Goal: Task Accomplishment & Management: Manage account settings

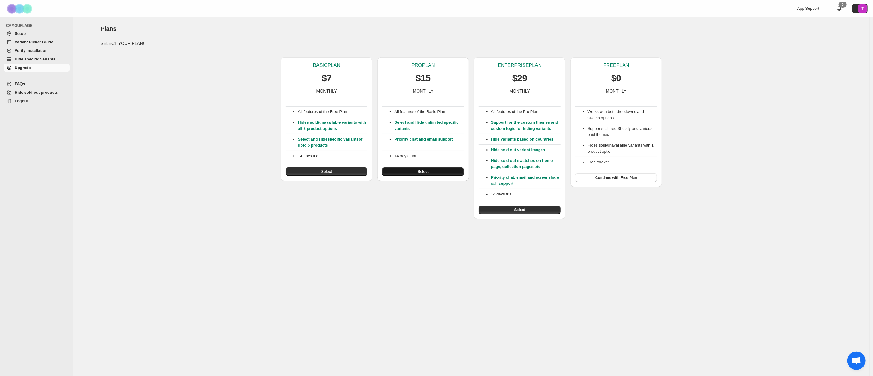
click at [441, 173] on button "Select" at bounding box center [423, 171] width 82 height 9
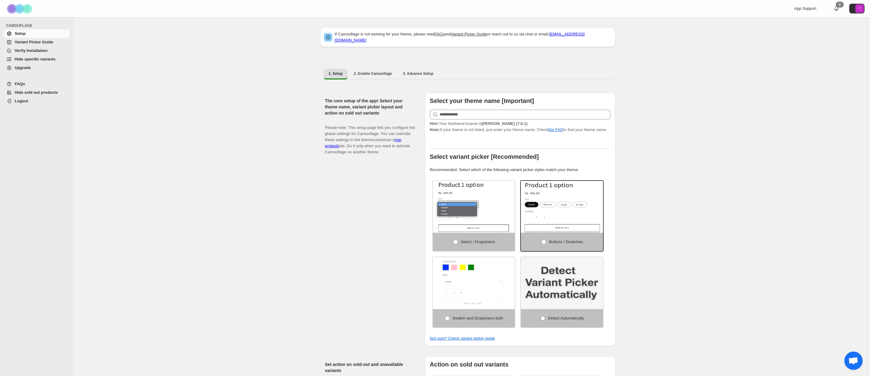
click at [558, 316] on span "Detect Automatically" at bounding box center [566, 318] width 36 height 5
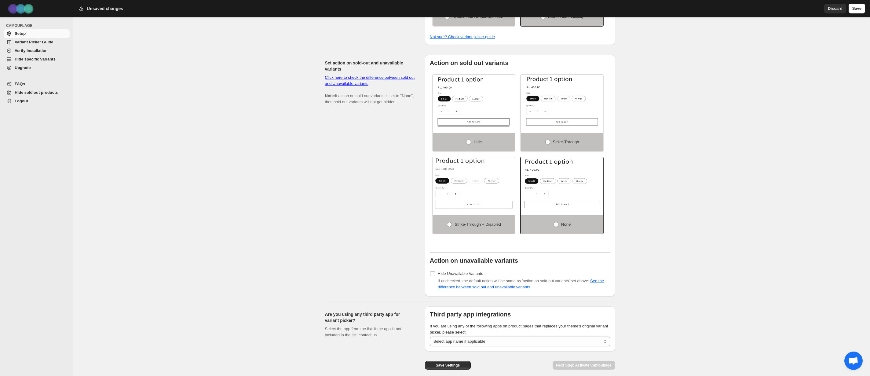
scroll to position [295, 0]
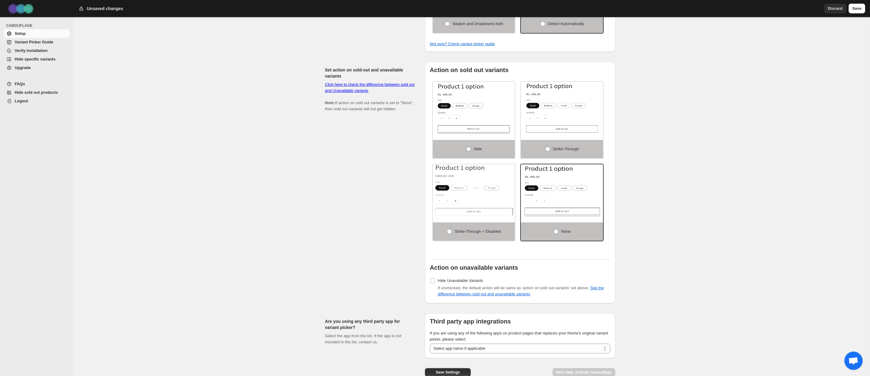
click at [470, 147] on span at bounding box center [468, 149] width 5 height 5
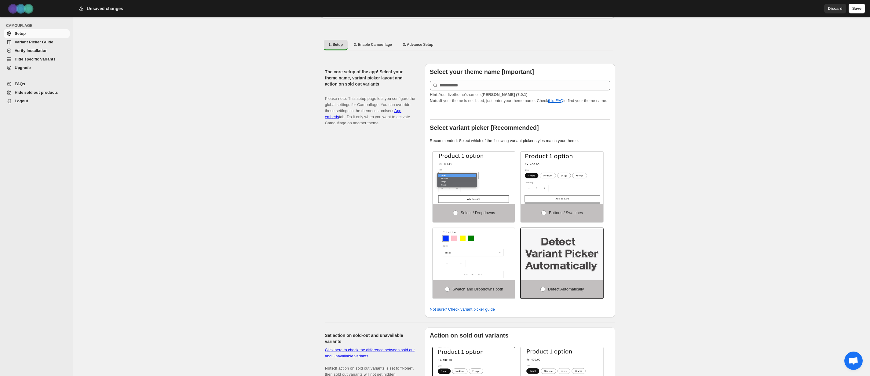
scroll to position [28, 0]
drag, startPoint x: 449, startPoint y: 136, endPoint x: 566, endPoint y: 138, distance: 117.1
click at [566, 139] on p "Recommended: Select which of the following variant picker styles match your the…" at bounding box center [520, 142] width 181 height 6
drag, startPoint x: 582, startPoint y: 139, endPoint x: 430, endPoint y: 139, distance: 152.2
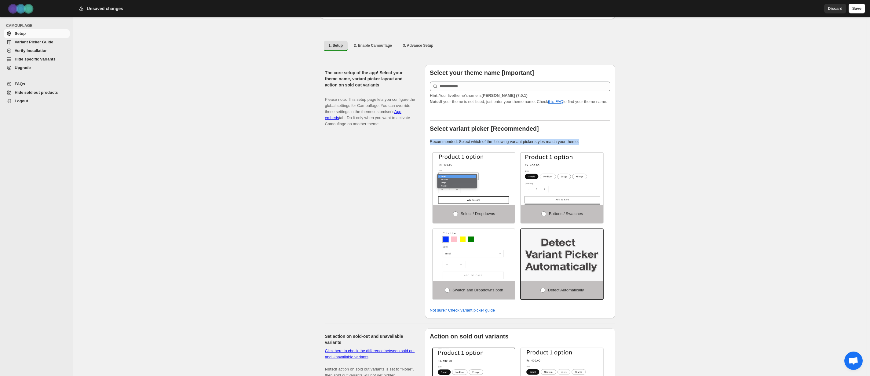
click at [430, 139] on div "Select your theme name [Important] Hint: Your live theme's name is Dawn (7.0.1)…" at bounding box center [520, 192] width 190 height 254
drag, startPoint x: 432, startPoint y: 124, endPoint x: 545, endPoint y: 131, distance: 113.9
click at [545, 131] on div "Select your theme name [Important] Hint: Your live theme's name is Dawn (7.0.1)…" at bounding box center [520, 192] width 181 height 244
click at [555, 128] on label "Select variant picker [Recommended]" at bounding box center [520, 129] width 181 height 7
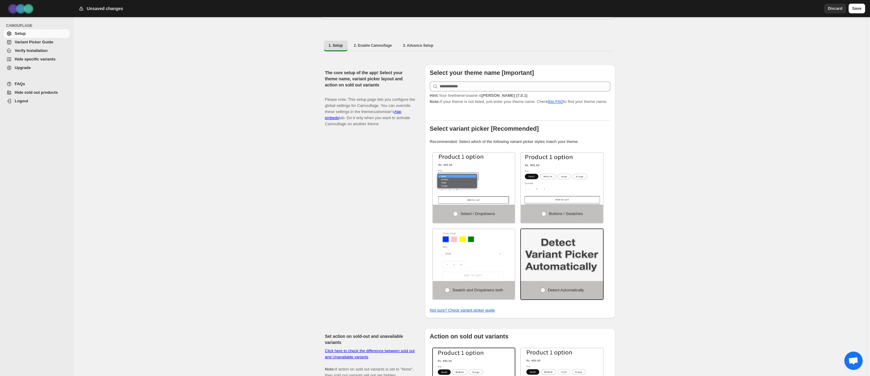
click at [508, 93] on strong "Dawn (7.0.1)" at bounding box center [505, 95] width 46 height 5
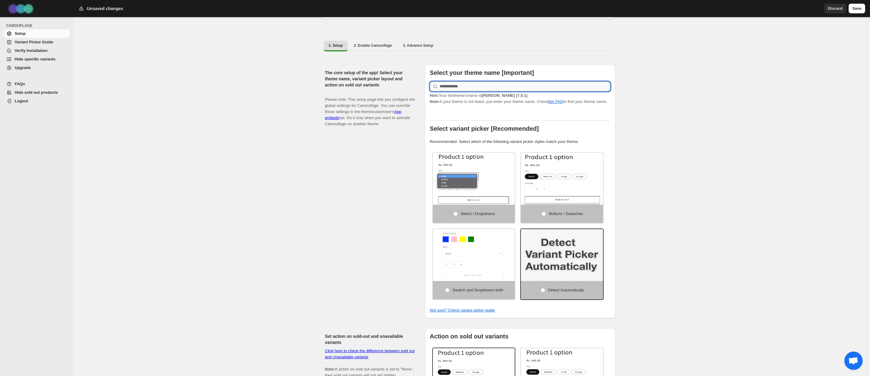
click at [511, 85] on input "text" at bounding box center [525, 87] width 171 height 10
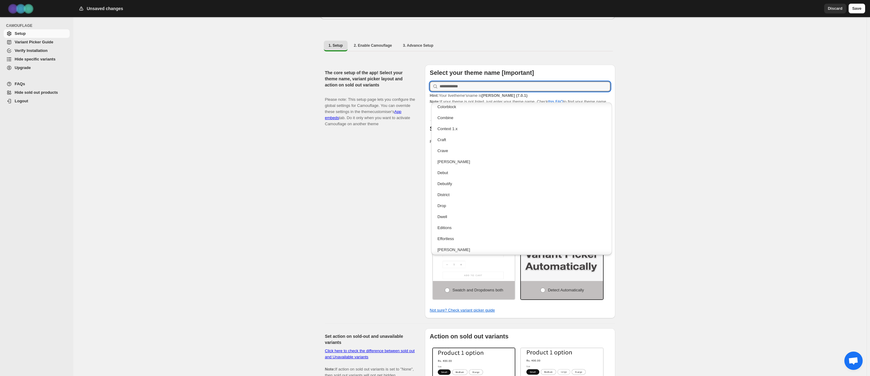
scroll to position [255, 0]
drag, startPoint x: 517, startPoint y: 161, endPoint x: 528, endPoint y: 158, distance: 11.7
click at [517, 161] on div "[PERSON_NAME]" at bounding box center [522, 163] width 168 height 6
type input "****"
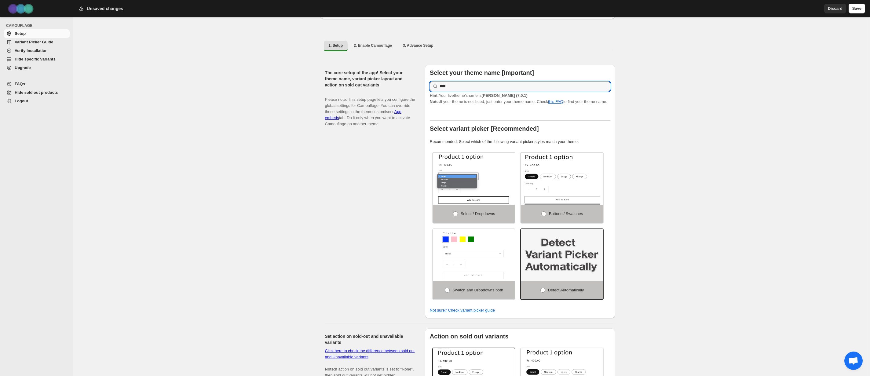
click at [651, 100] on div "If Camouflage is not working for your theme, please read FAQs and Variant Picke…" at bounding box center [470, 332] width 794 height 686
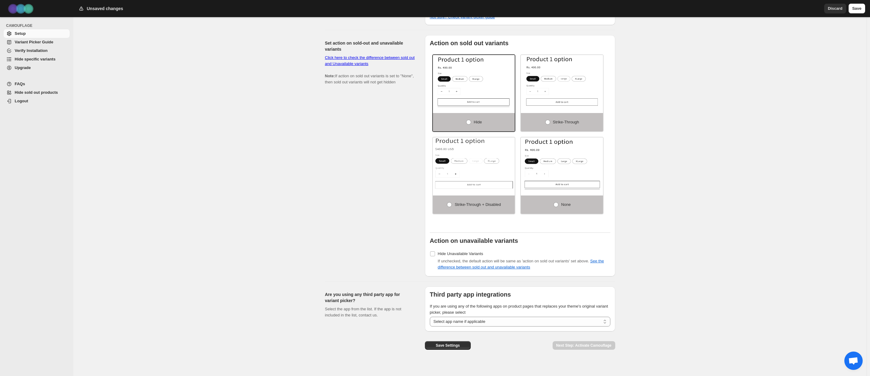
scroll to position [322, 0]
drag, startPoint x: 450, startPoint y: 299, endPoint x: 540, endPoint y: 299, distance: 89.5
click at [540, 303] on span "If you are using any of the following apps on product pages that replaces your …" at bounding box center [519, 308] width 178 height 11
click at [540, 316] on select "**********" at bounding box center [520, 321] width 181 height 10
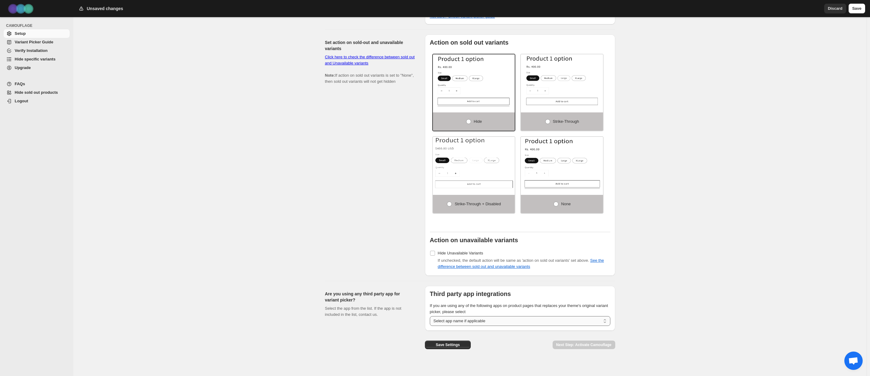
click at [514, 316] on select "**********" at bounding box center [520, 321] width 181 height 10
click at [660, 294] on div "If Camouflage is not working for your theme, please read FAQs and Variant Picke…" at bounding box center [470, 38] width 794 height 686
click at [448, 344] on div "Save Settings" at bounding box center [448, 342] width 46 height 23
click at [448, 342] on button "Save Settings" at bounding box center [448, 345] width 46 height 9
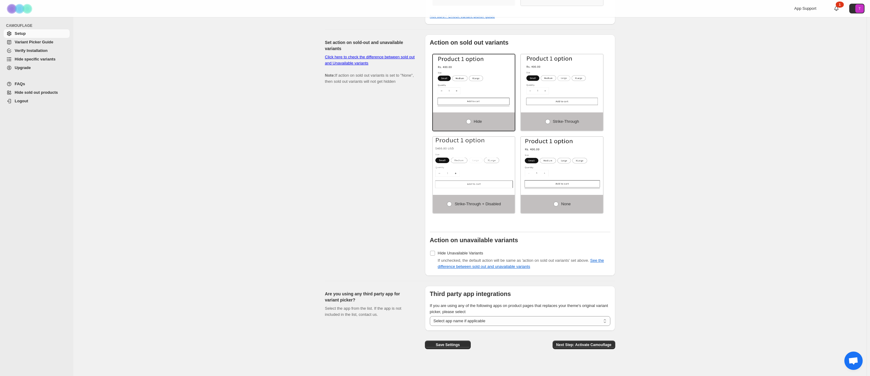
click at [31, 42] on span "Variant Picker Guide" at bounding box center [34, 42] width 39 height 5
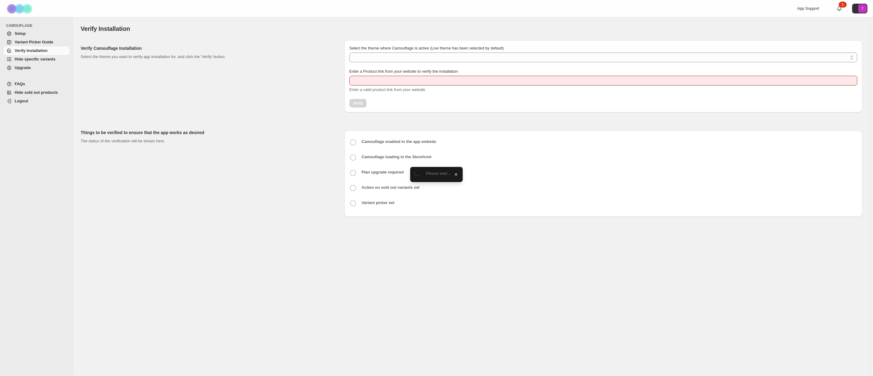
type input "**********"
select select "**********"
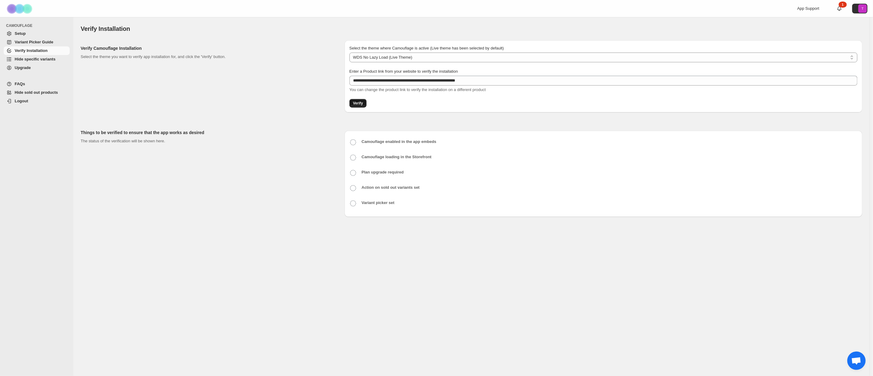
click at [355, 105] on span "Verify" at bounding box center [358, 103] width 10 height 5
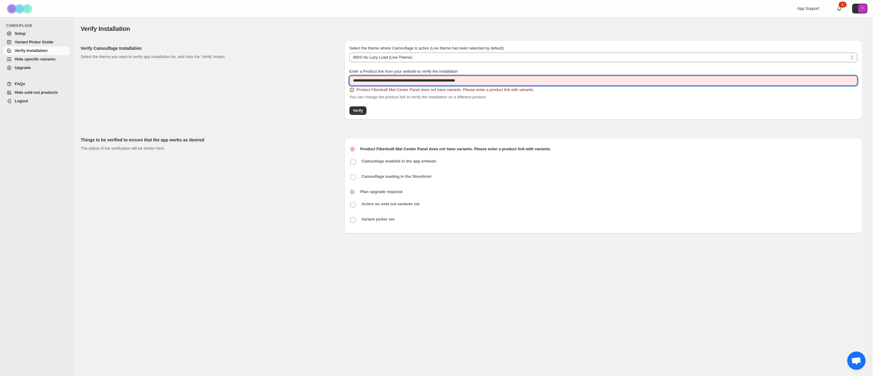
click at [483, 79] on input "**********" at bounding box center [604, 81] width 508 height 10
paste input "text"
type input "**********"
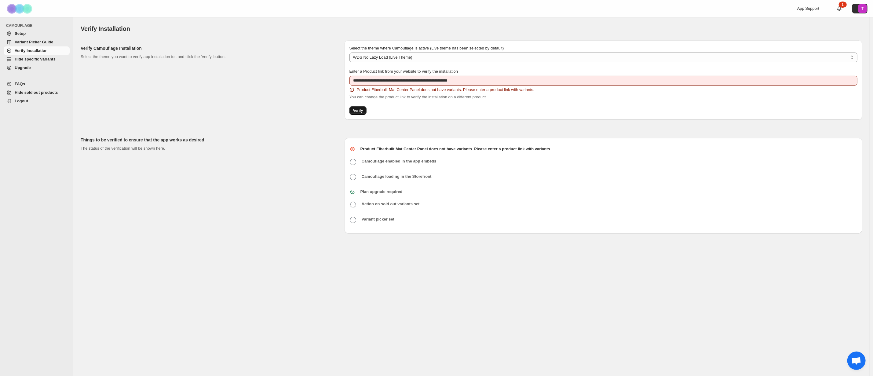
click at [356, 113] on button "Verify" at bounding box center [358, 110] width 17 height 9
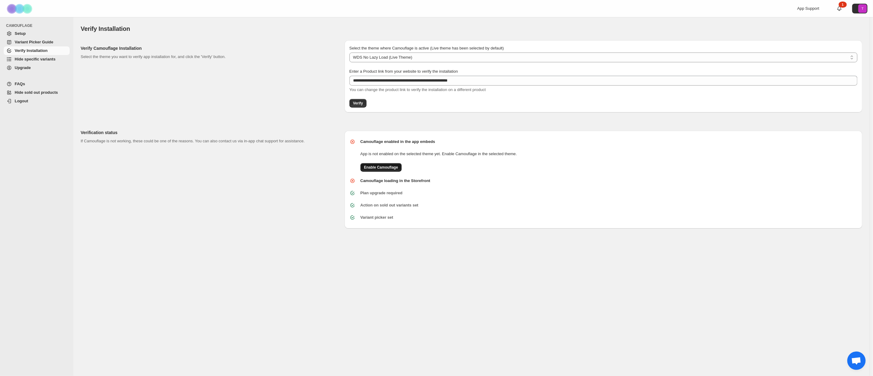
click at [371, 165] on button "Enable Camouflage" at bounding box center [381, 167] width 41 height 9
click at [352, 101] on button "Verify" at bounding box center [358, 103] width 17 height 9
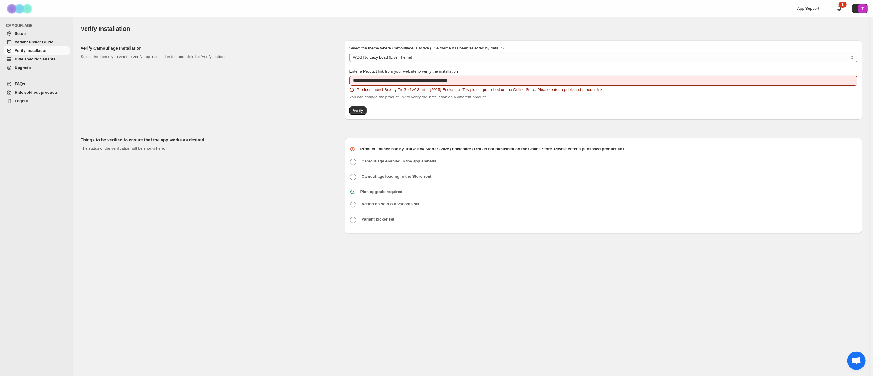
click at [358, 111] on span "Verify" at bounding box center [358, 110] width 10 height 5
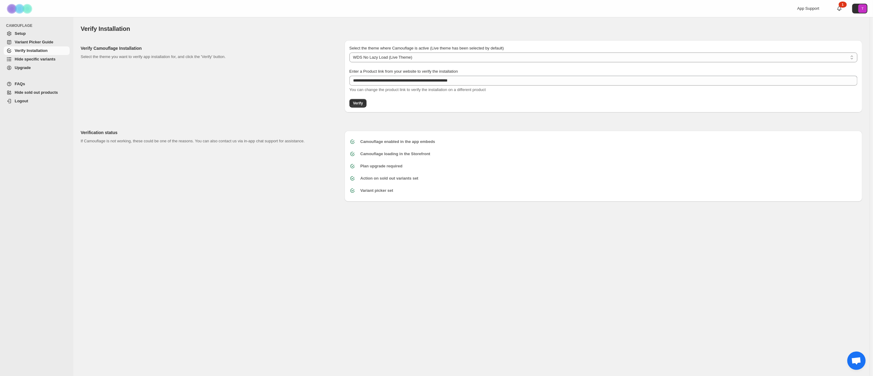
click at [51, 57] on span "Hide specific variants" at bounding box center [35, 59] width 41 height 5
